Goal: Use online tool/utility: Use online tool/utility

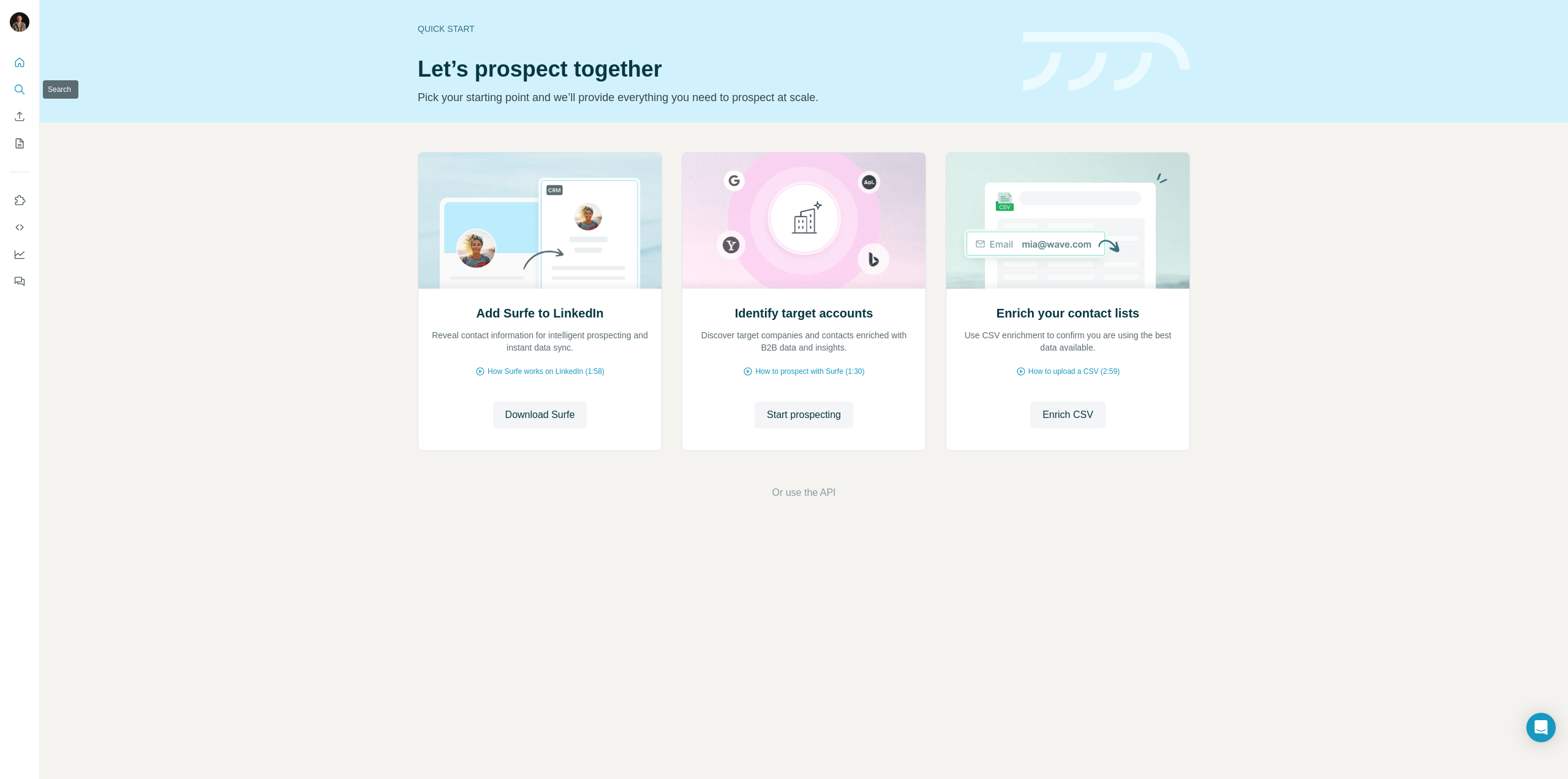
click at [24, 90] on icon "Search" at bounding box center [19, 90] width 12 height 12
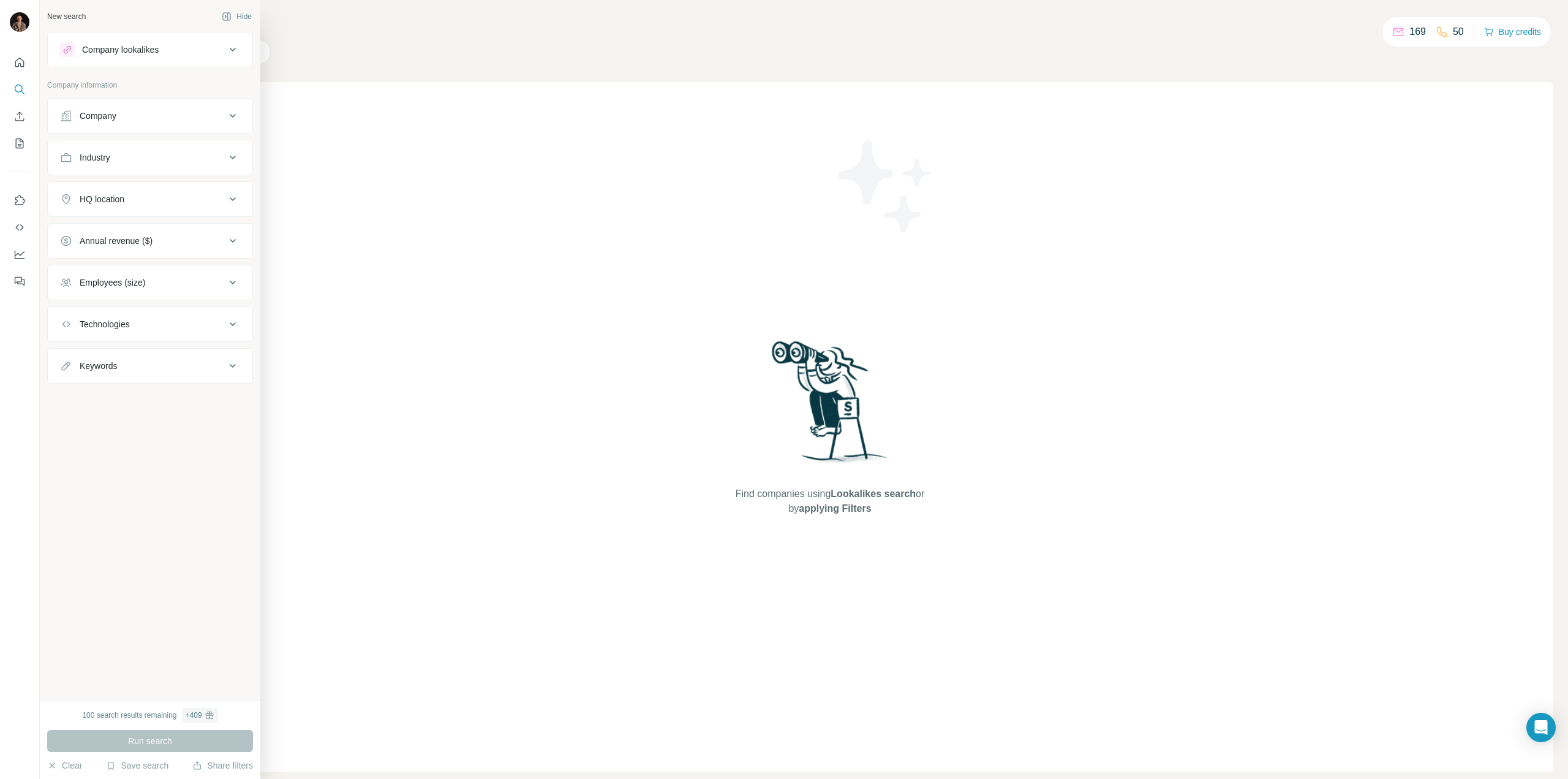
click at [105, 46] on div "Company lookalikes" at bounding box center [120, 50] width 76 height 12
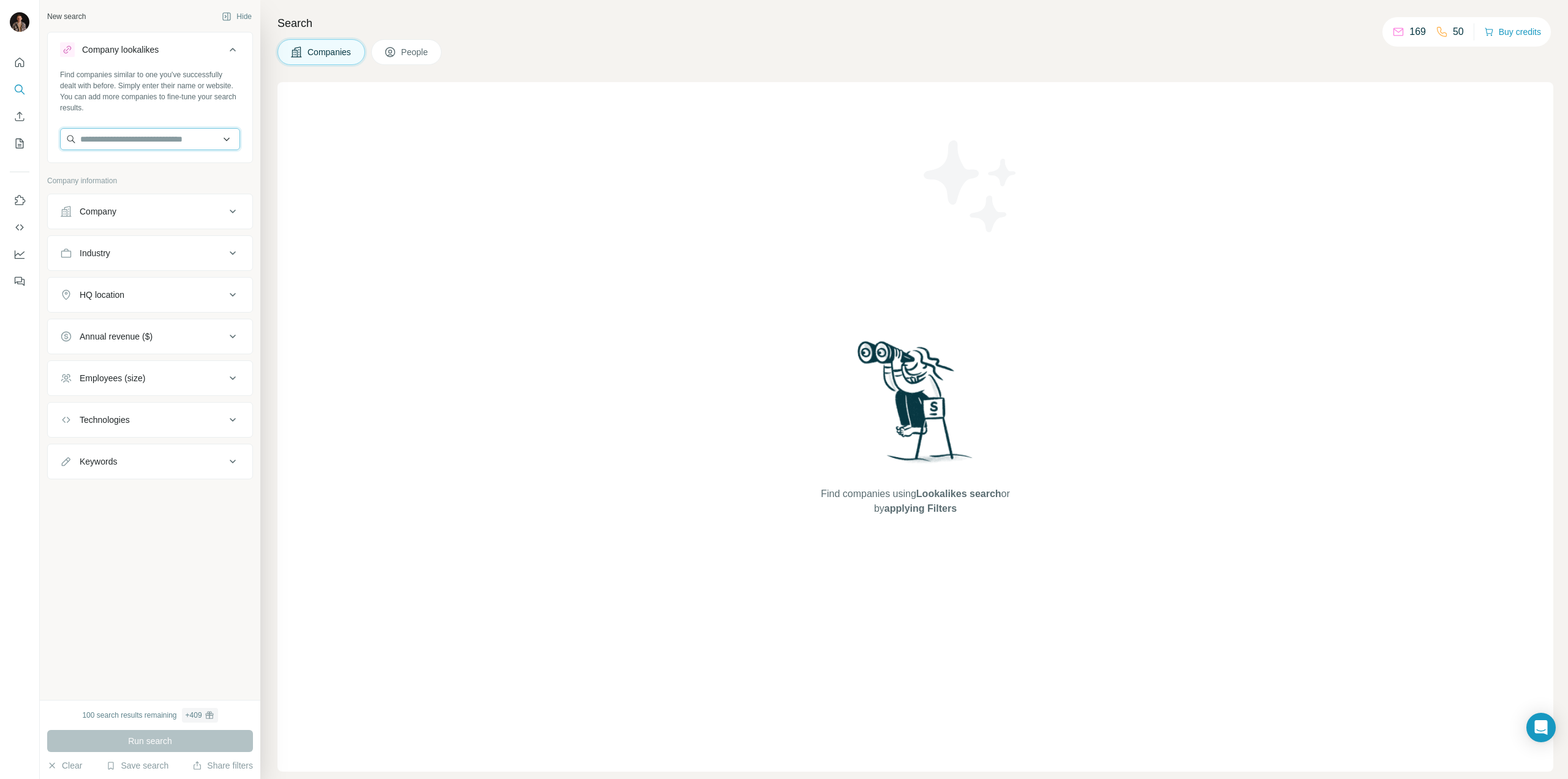
click at [161, 132] on input "text" at bounding box center [151, 139] width 180 height 22
type input "**********"
click at [170, 165] on div "[PERSON_NAME] [DOMAIN_NAME]" at bounding box center [150, 173] width 174 height 33
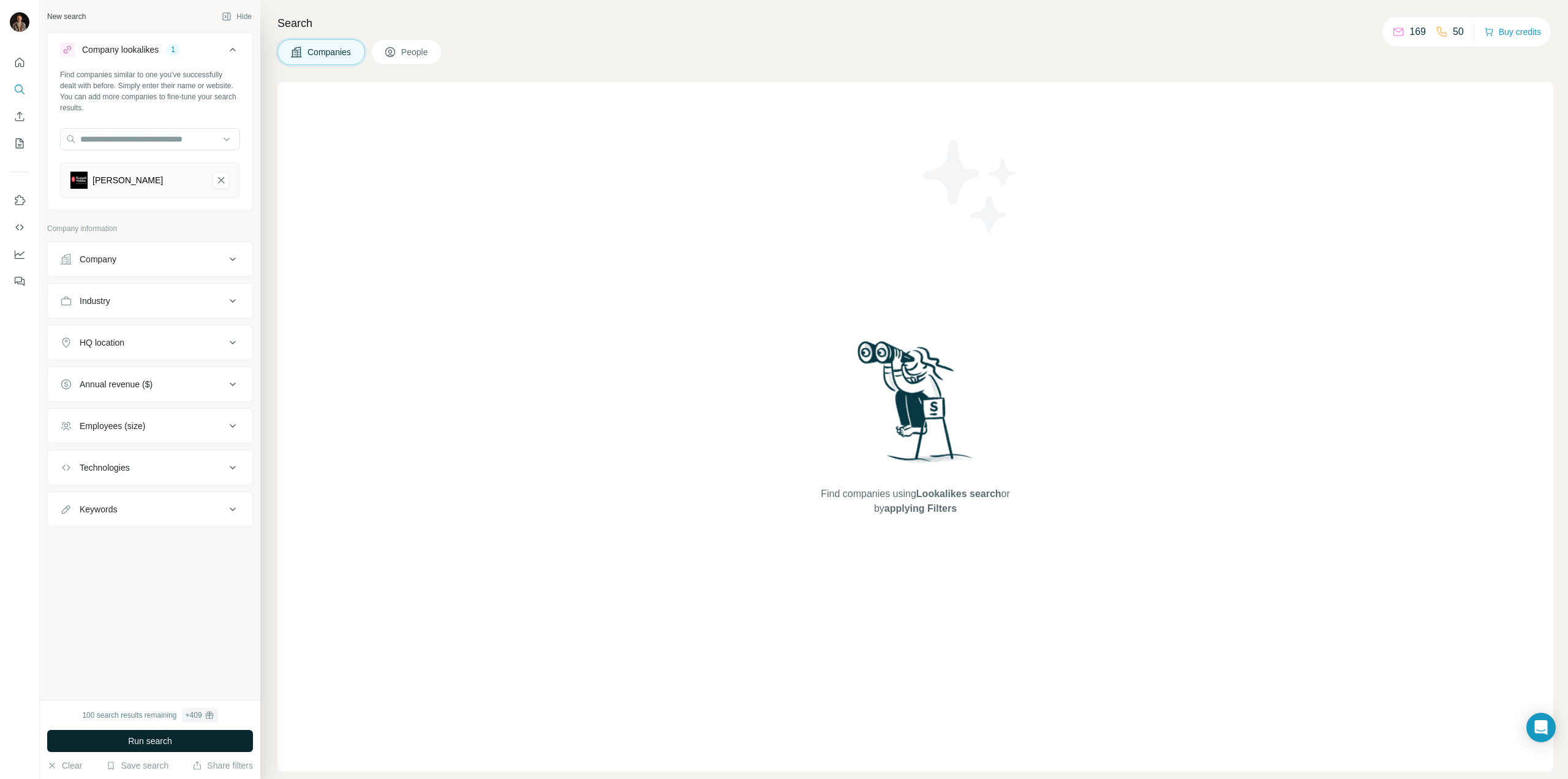
click at [198, 743] on button "Run search" at bounding box center [150, 741] width 206 height 22
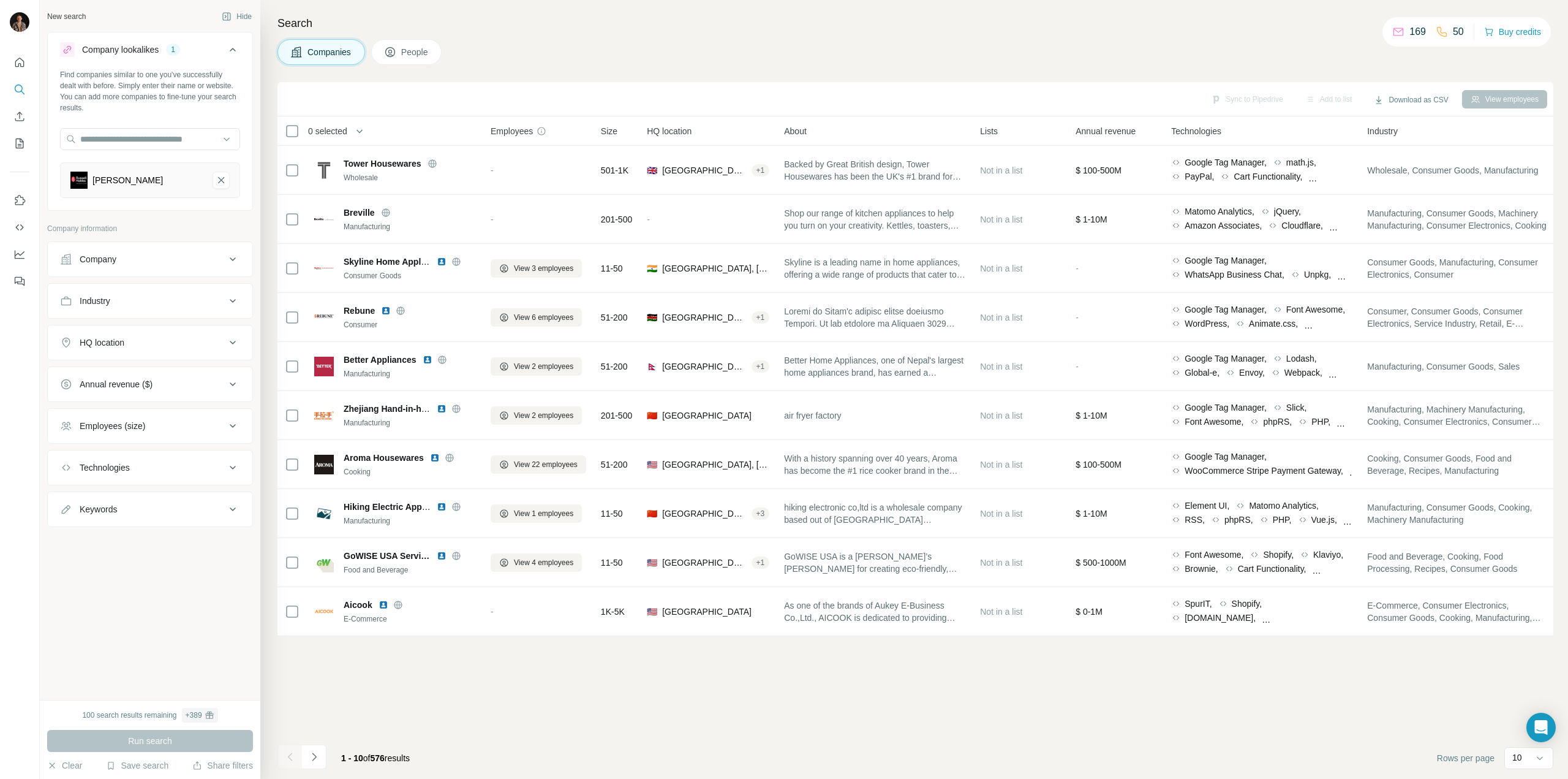
click at [193, 342] on div "HQ location" at bounding box center [143, 342] width 165 height 12
click at [157, 374] on input "text" at bounding box center [151, 373] width 180 height 22
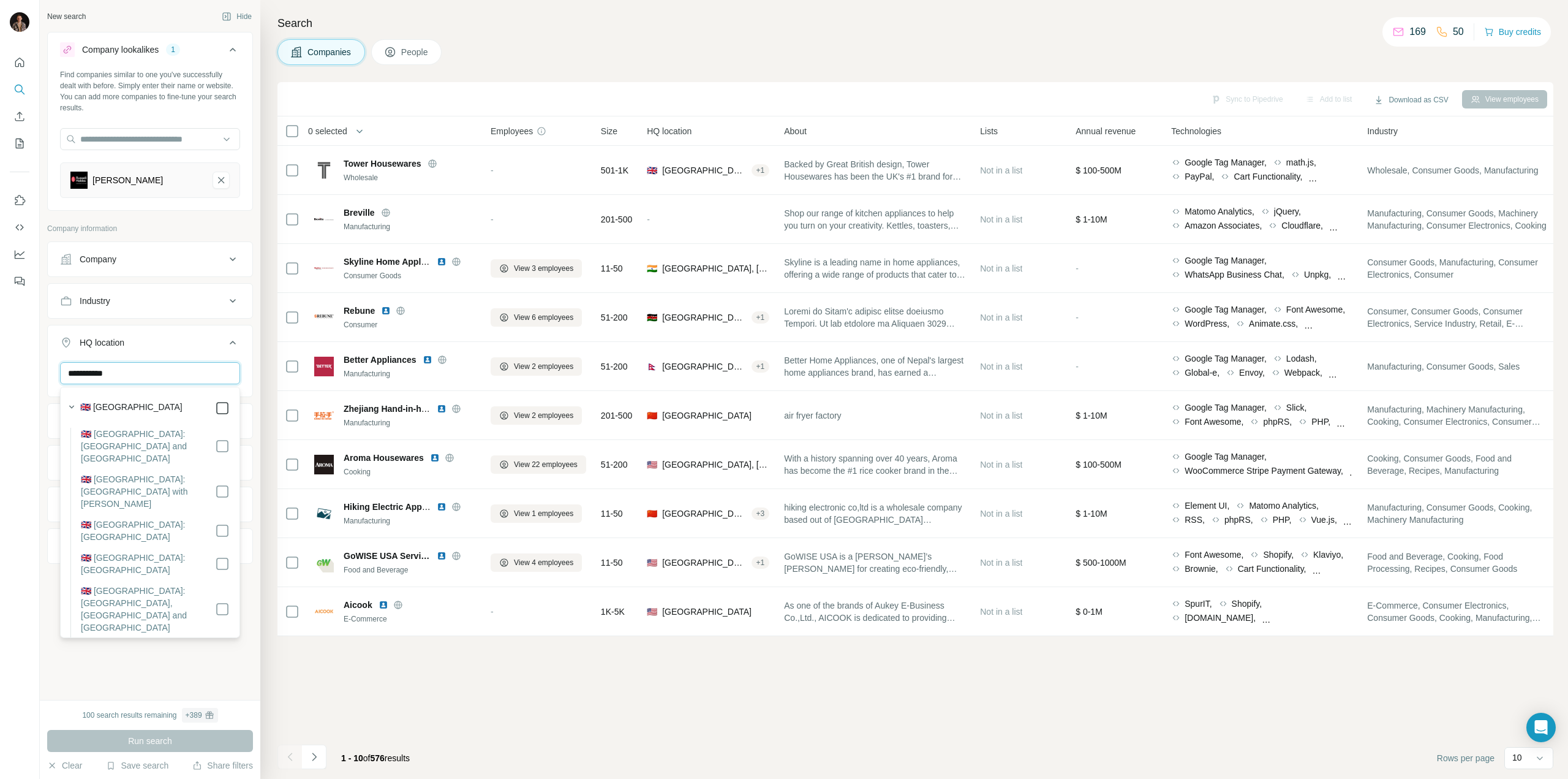
type input "**********"
click at [219, 739] on button "Run search" at bounding box center [150, 741] width 206 height 22
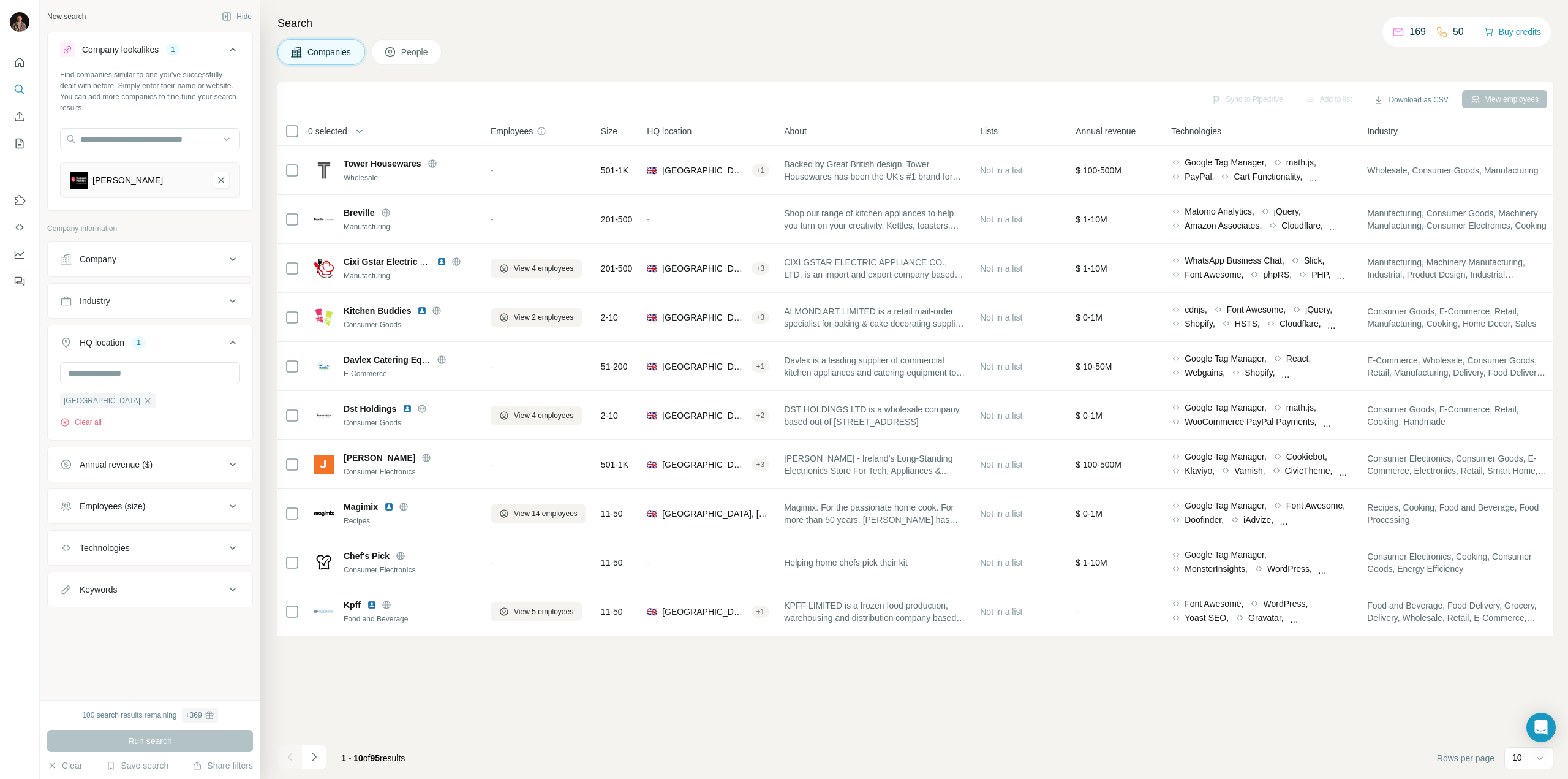
click at [379, 713] on div "Sync to Pipedrive Add to list Download as CSV View employees 0 selected Compani…" at bounding box center [915, 431] width 1276 height 697
click at [533, 685] on div "Sync to Pipedrive Add to list Download as CSV View employees 0 selected Compani…" at bounding box center [915, 431] width 1276 height 697
